Goal: Navigation & Orientation: Find specific page/section

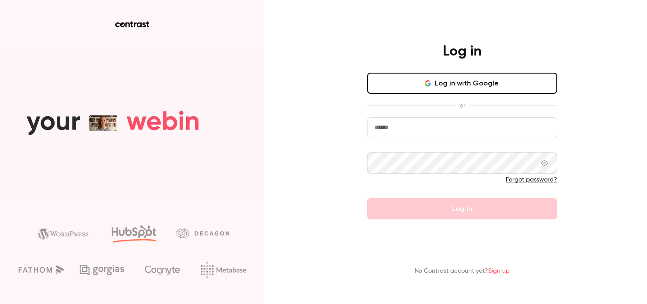
click at [470, 82] on button "Log in with Google" at bounding box center [462, 83] width 190 height 21
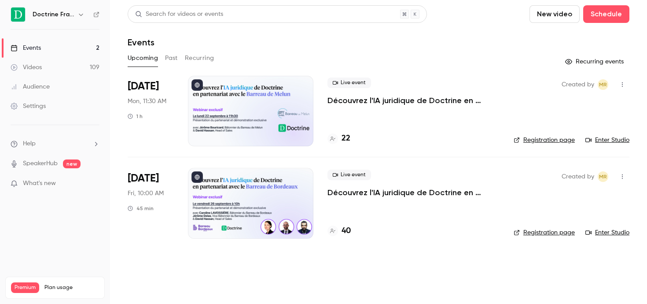
click at [80, 15] on icon "button" at bounding box center [80, 14] width 7 height 7
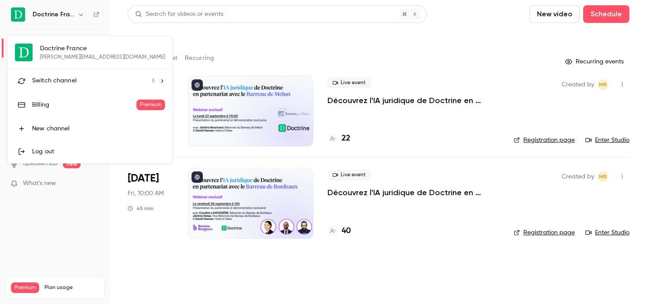
click at [64, 73] on li "Switch channel 6" at bounding box center [89, 80] width 165 height 23
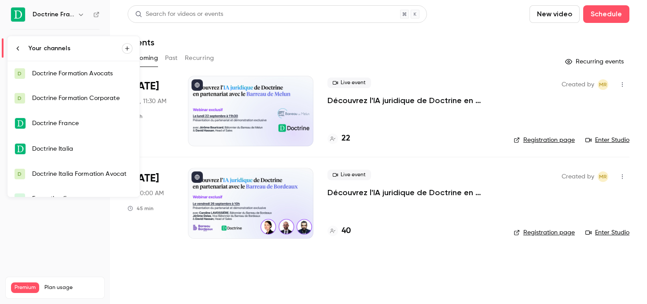
click at [81, 64] on link "D Doctrine Formation Avocats" at bounding box center [73, 73] width 132 height 25
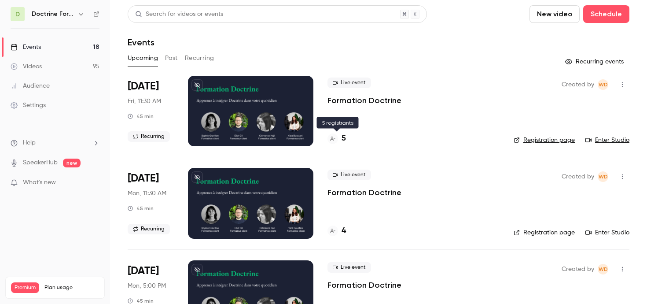
click at [338, 136] on div "5" at bounding box center [336, 138] width 18 height 12
